Goal: Task Accomplishment & Management: Manage account settings

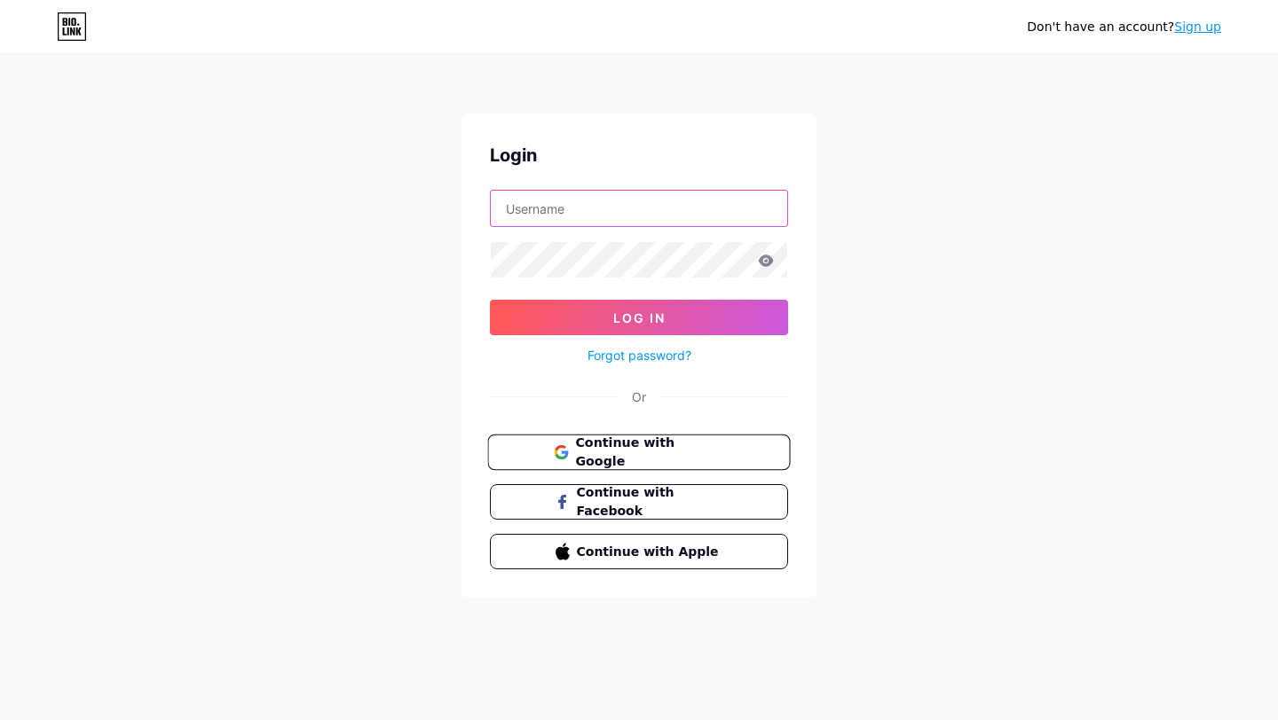
type input "[EMAIL_ADDRESS][DOMAIN_NAME]"
click at [680, 447] on span "Continue with Google" at bounding box center [649, 453] width 148 height 38
type input "[EMAIL_ADDRESS][DOMAIN_NAME]"
click at [665, 495] on span "Continue with Facebook" at bounding box center [649, 503] width 148 height 38
type input "[EMAIL_ADDRESS][DOMAIN_NAME]"
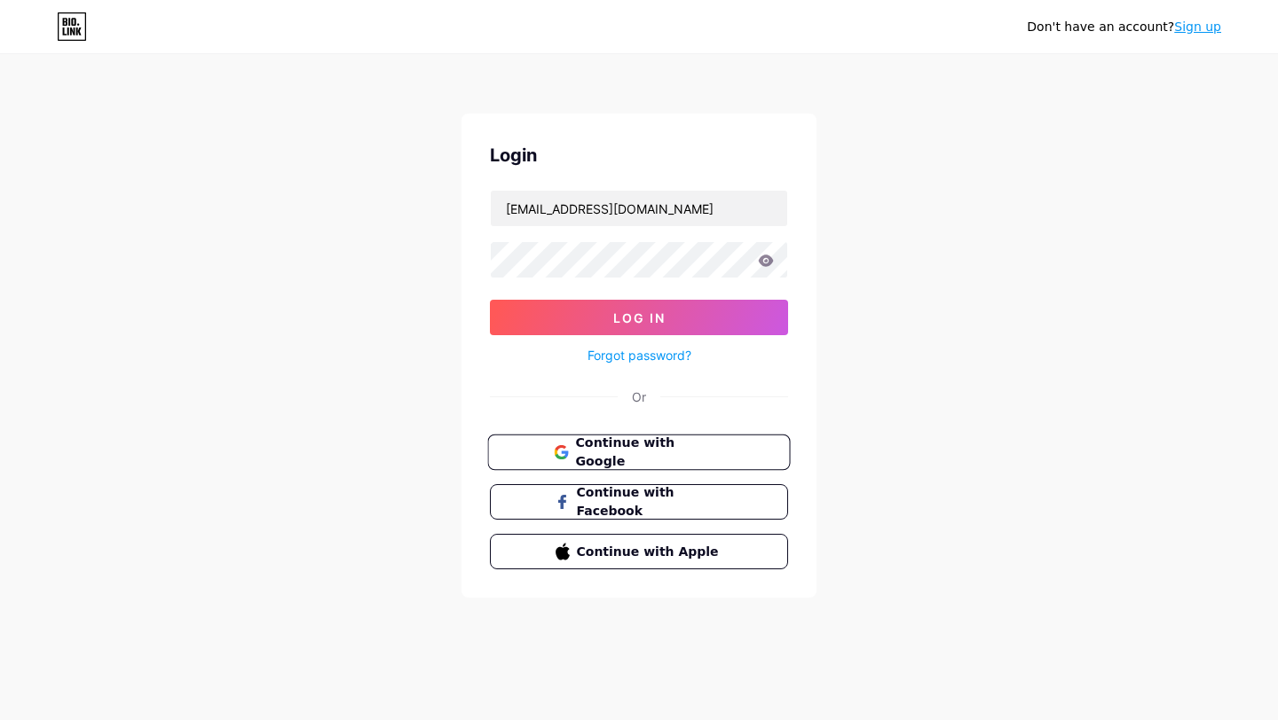
click at [752, 452] on button "Continue with Google" at bounding box center [638, 453] width 303 height 36
